Goal: Navigation & Orientation: Find specific page/section

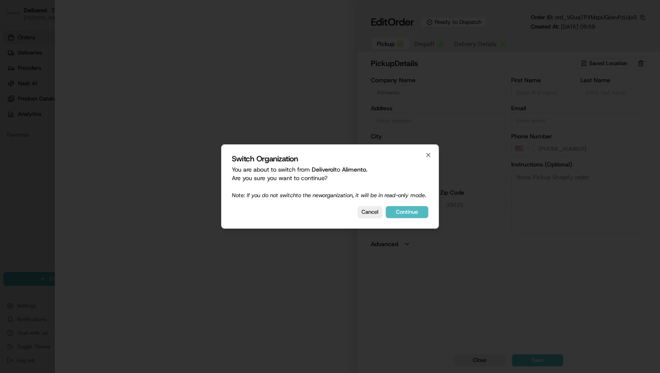
type input "[STREET_ADDRESS]"
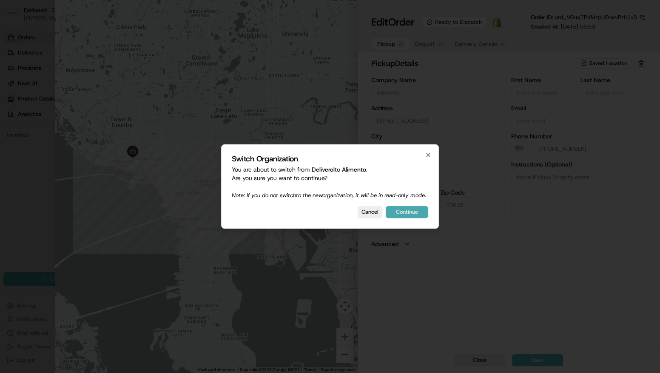
click at [412, 217] on button "Continue" at bounding box center [407, 212] width 43 height 12
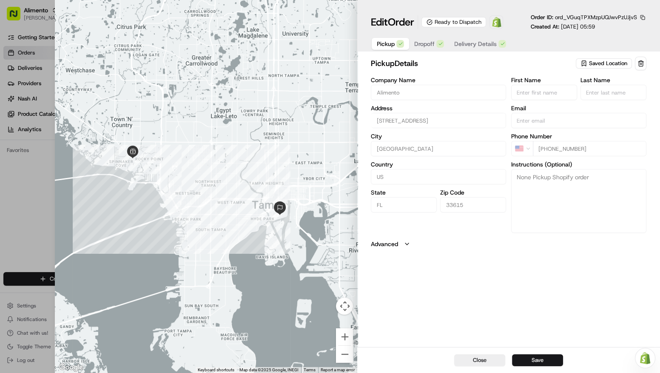
click at [18, 177] on div at bounding box center [330, 186] width 660 height 373
type input "+1"
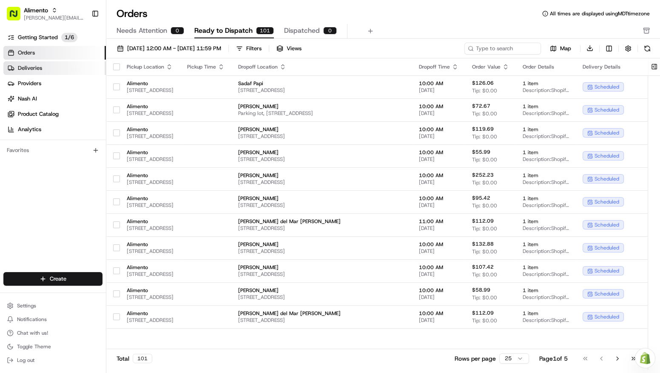
click at [25, 72] on link "Deliveries" at bounding box center [54, 68] width 103 height 14
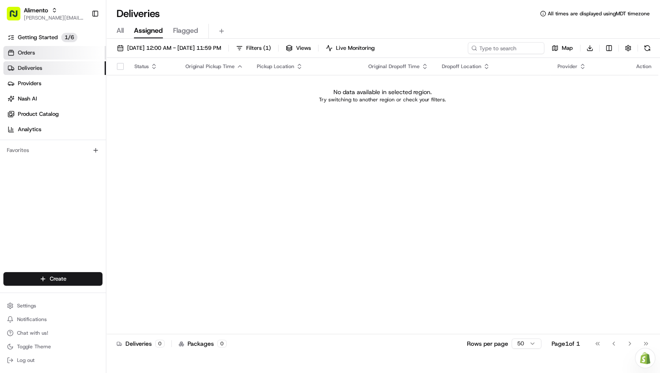
click at [40, 53] on link "Orders" at bounding box center [54, 53] width 103 height 14
